Goal: Navigation & Orientation: Find specific page/section

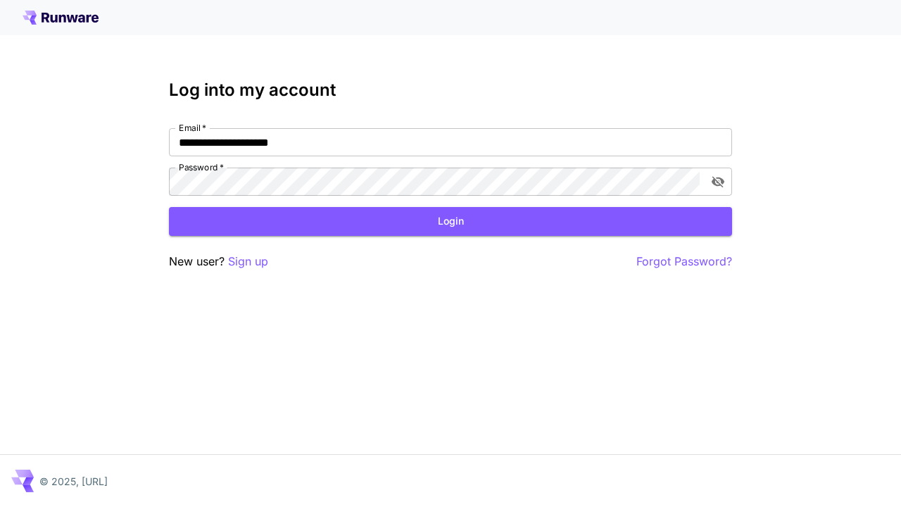
type input "**********"
click at [451, 221] on button "Login" at bounding box center [450, 221] width 563 height 29
